Goal: Task Accomplishment & Management: Manage account settings

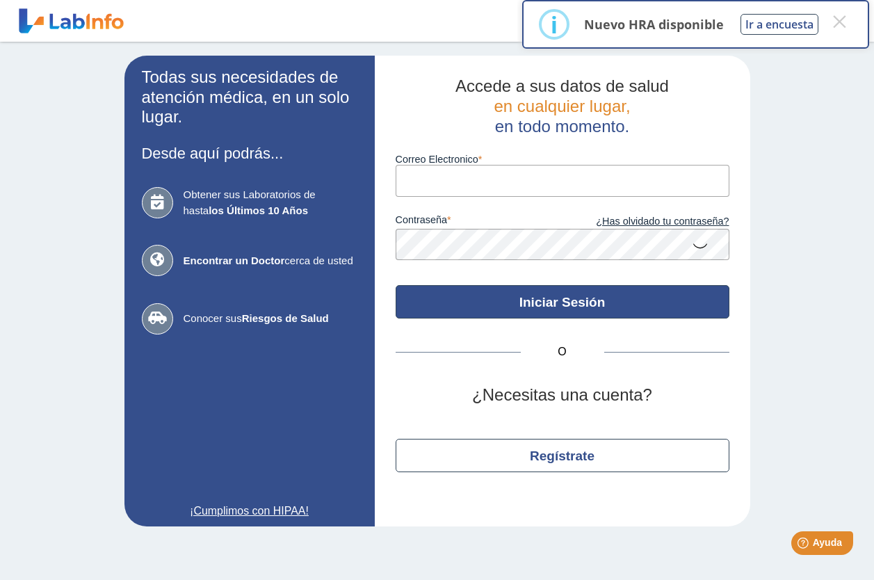
type input "[EMAIL_ADDRESS][DOMAIN_NAME]"
click at [569, 303] on button "Iniciar Sesión" at bounding box center [563, 301] width 334 height 33
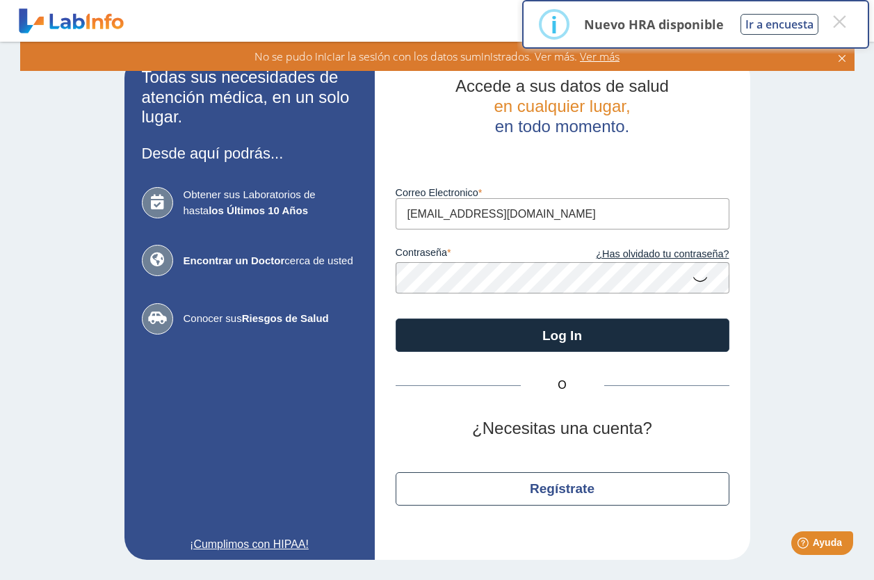
click at [700, 282] on icon at bounding box center [700, 278] width 17 height 27
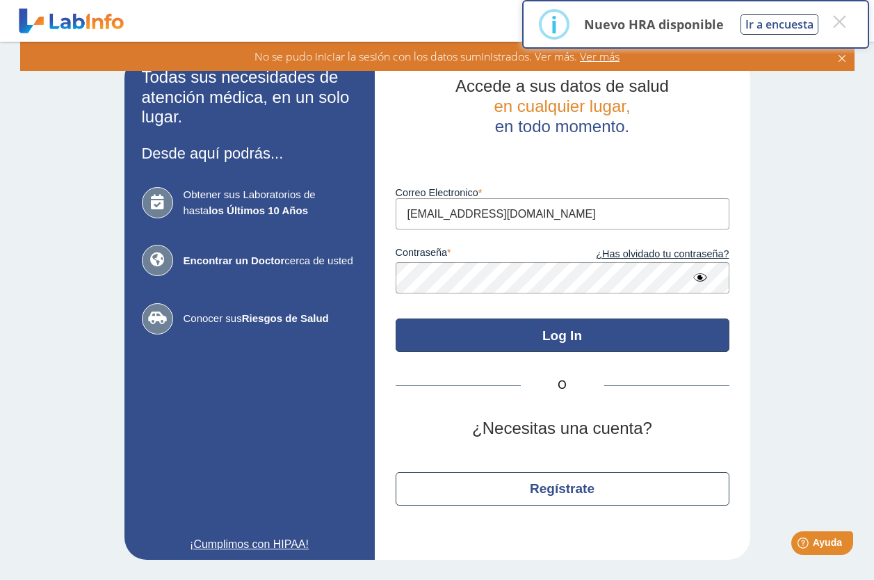
click at [662, 332] on button "Log In" at bounding box center [563, 335] width 334 height 33
click at [575, 327] on button "Log In" at bounding box center [563, 335] width 334 height 33
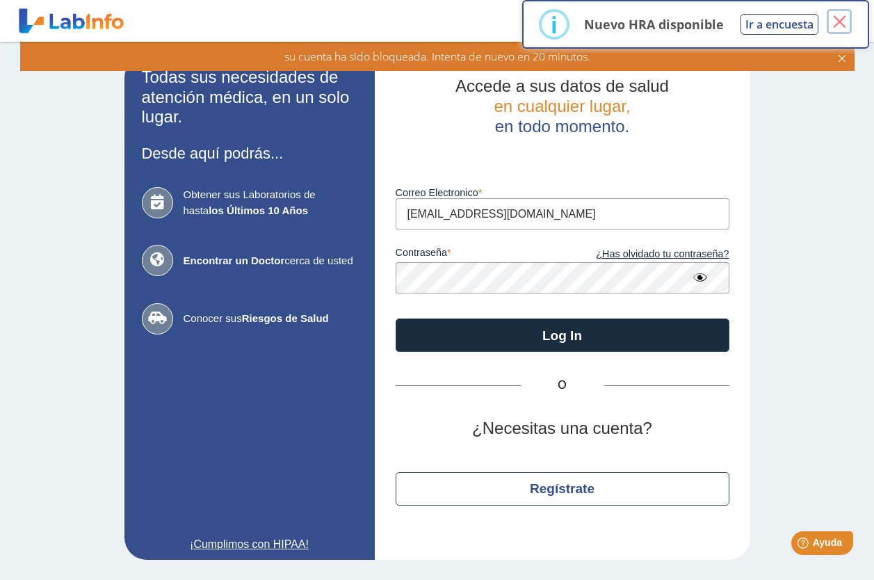
click at [835, 20] on button "×" at bounding box center [839, 21] width 25 height 25
